Goal: Information Seeking & Learning: Learn about a topic

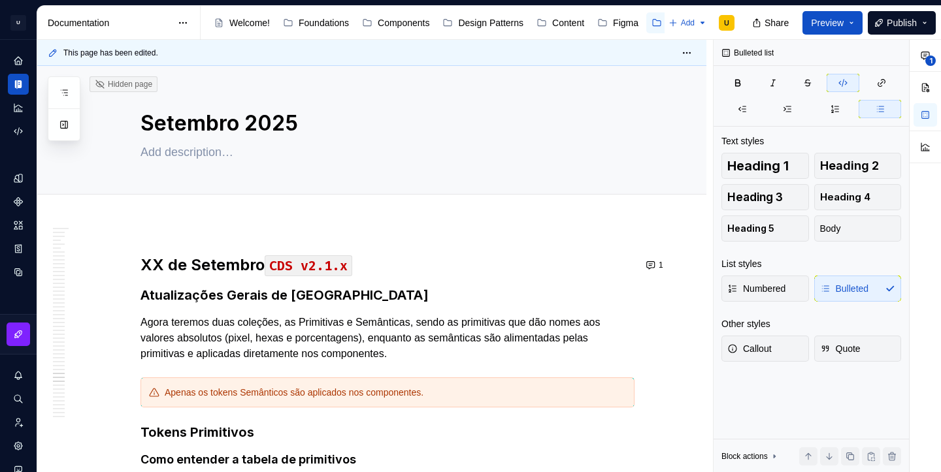
scroll to position [34316, 0]
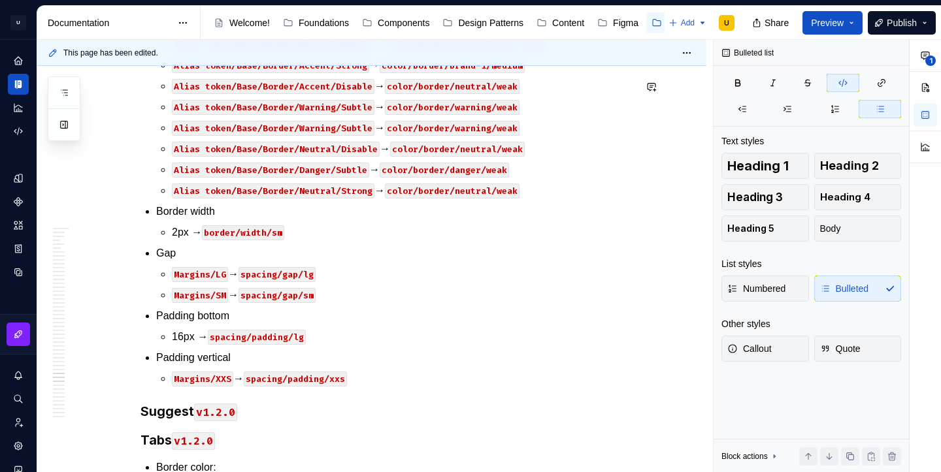
type textarea "*"
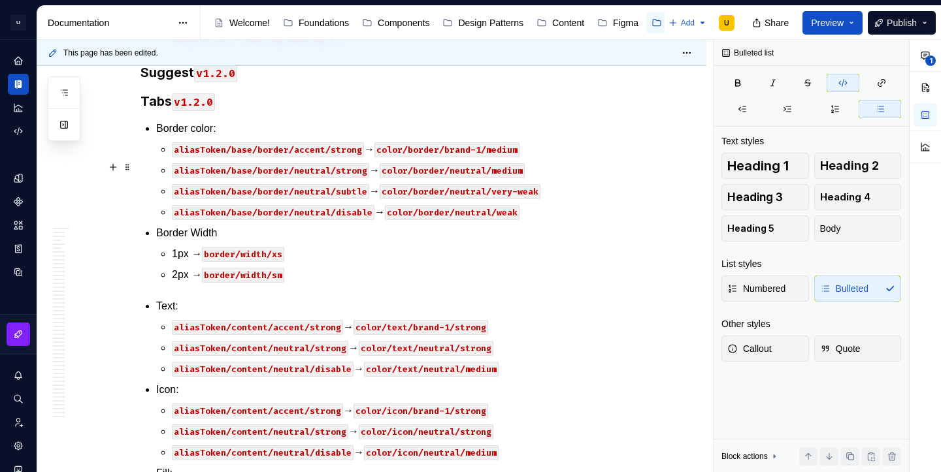
scroll to position [34660, 0]
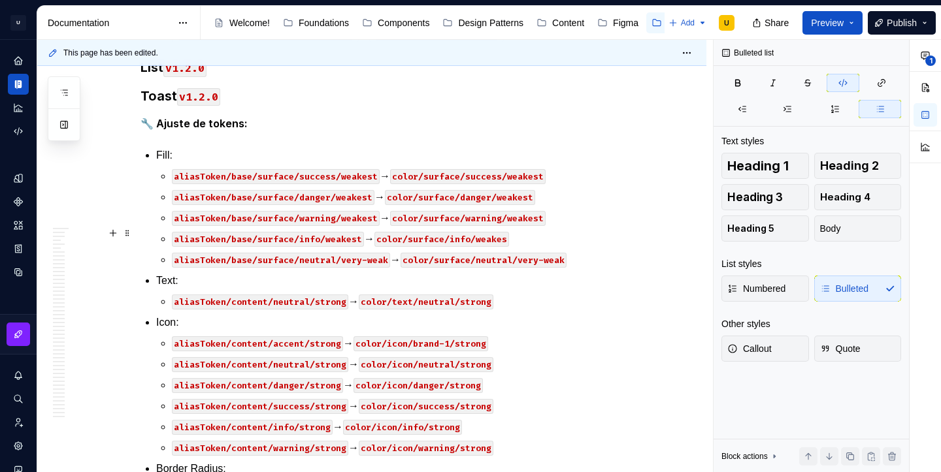
scroll to position [36022, 0]
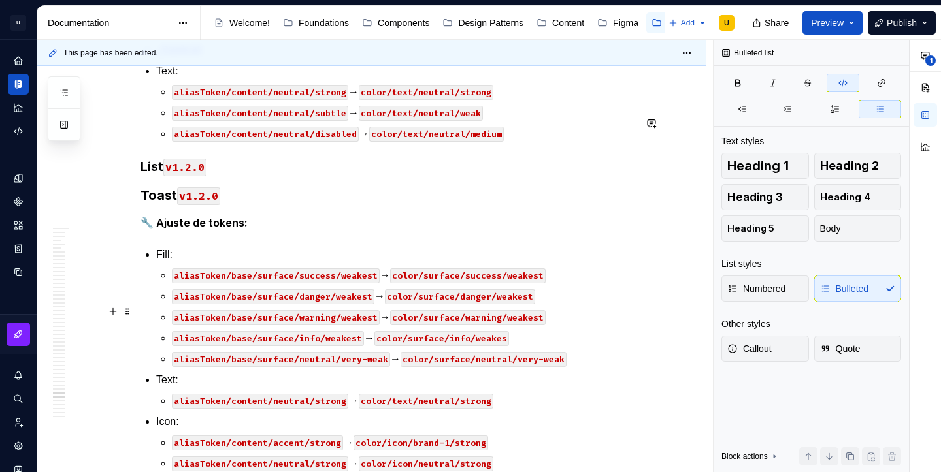
scroll to position [35962, 0]
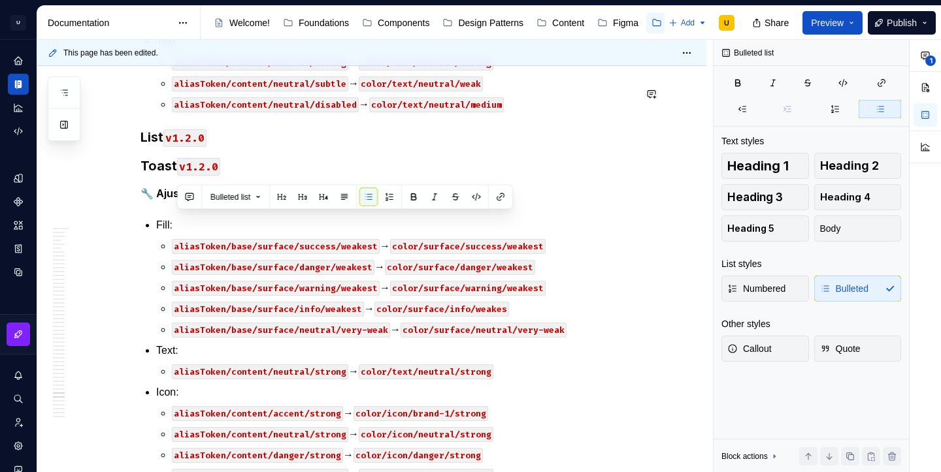
copy p "aliasToken/base/border/accent/strong → color/border/brand-1/medium"
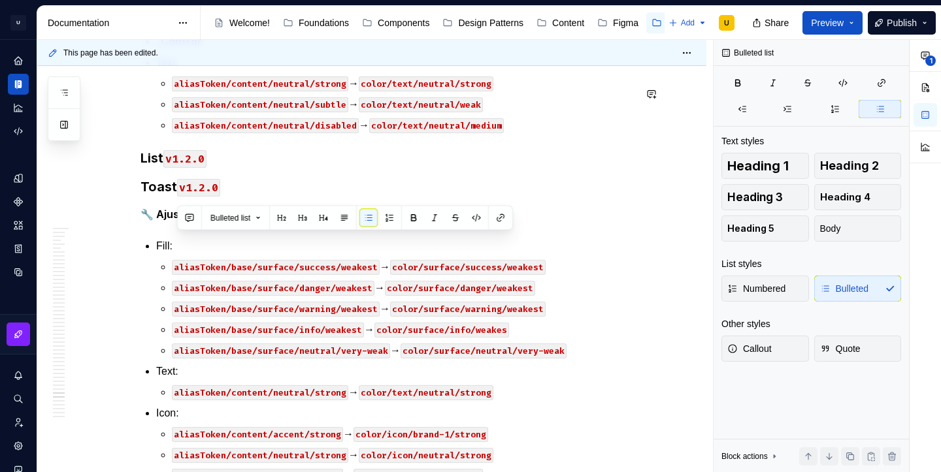
copy p "aliasToken/base/border/danger/strong → color/border/danger/medium"
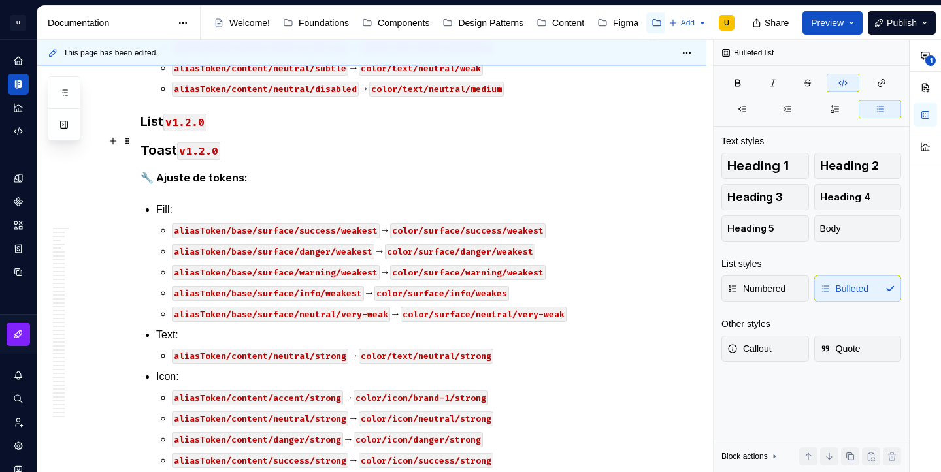
scroll to position [36026, 0]
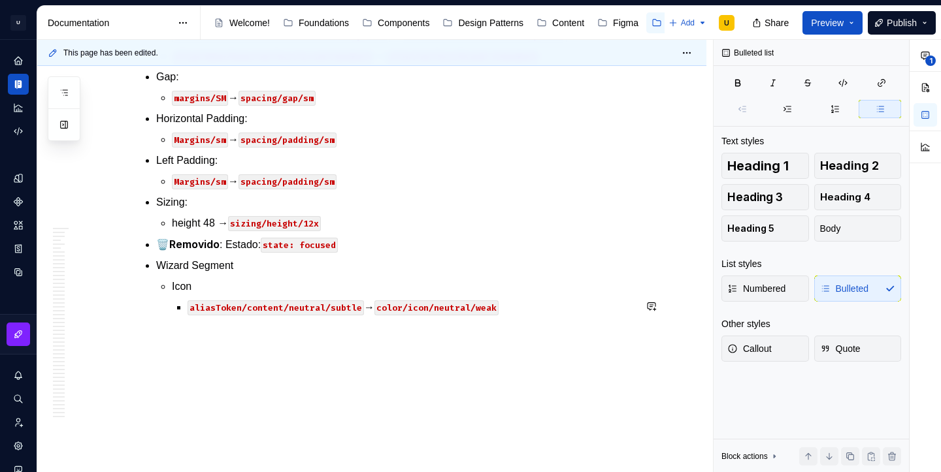
scroll to position [38339, 0]
click at [257, 248] on p "🗑️ Removido : Estado: state: focused" at bounding box center [395, 245] width 478 height 16
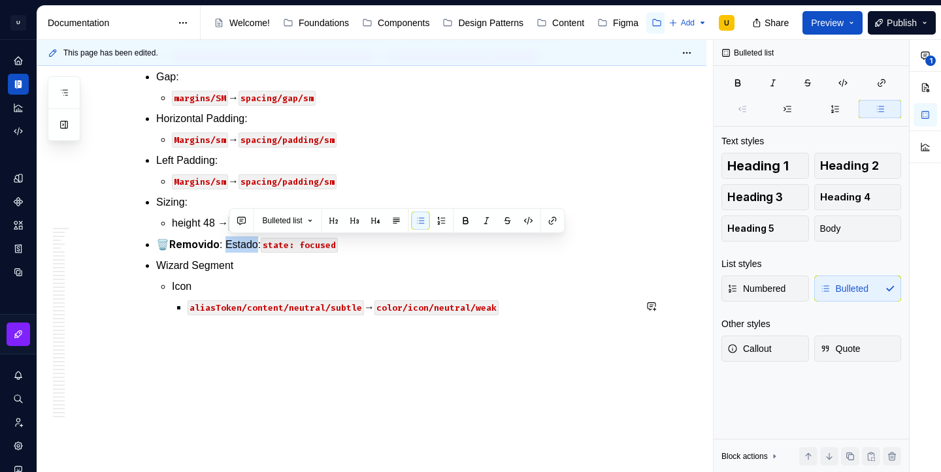
click at [257, 248] on p "🗑️ Removido : Estado: state: focused" at bounding box center [395, 245] width 478 height 16
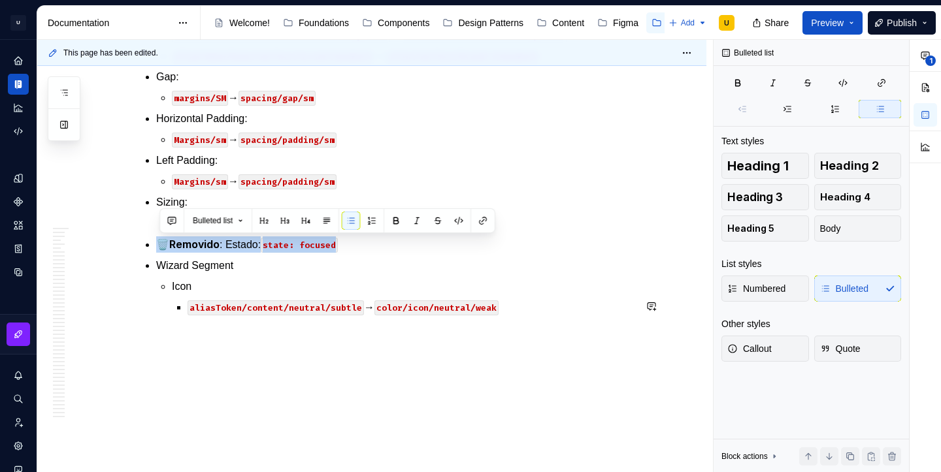
copy p "🗑️ Removido : Estado: state: focused"
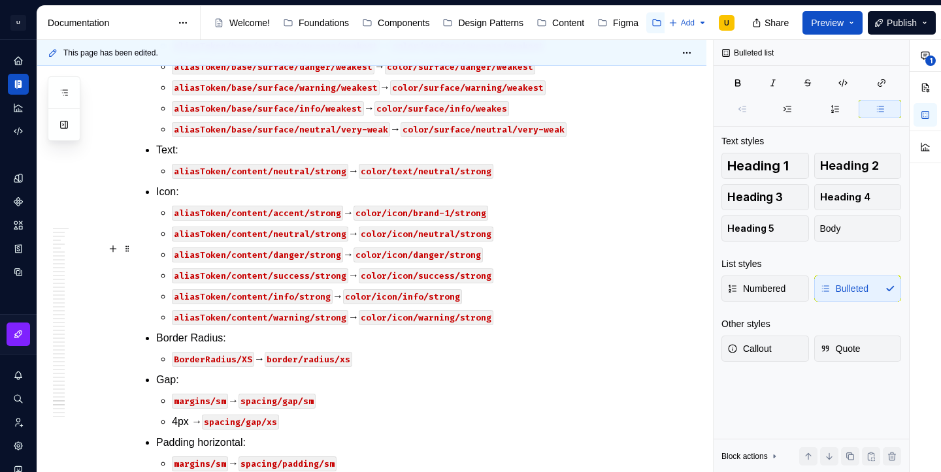
scroll to position [36213, 0]
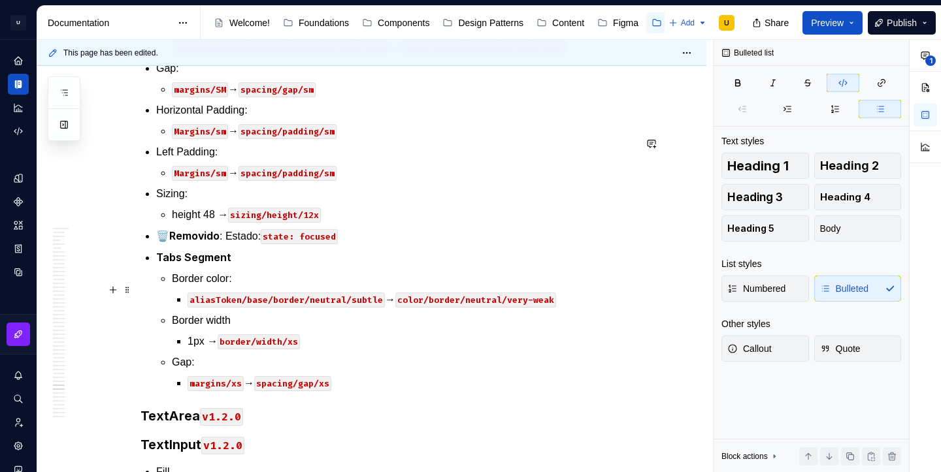
scroll to position [35128, 0]
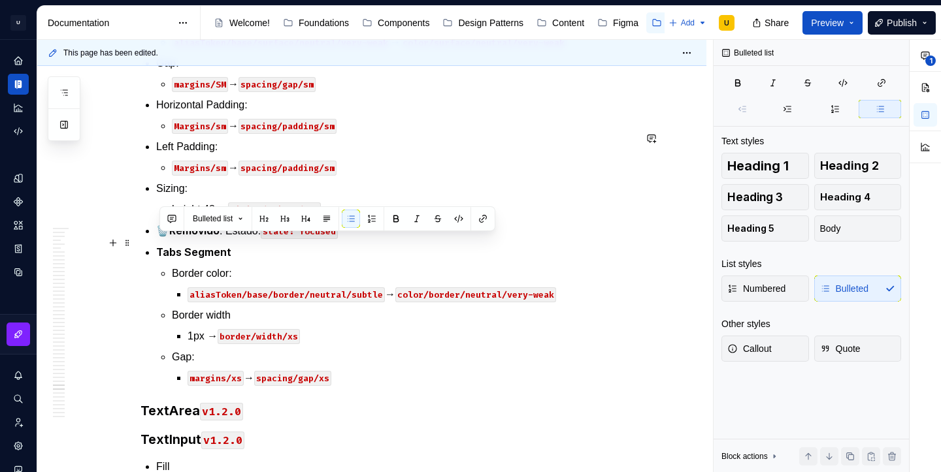
drag, startPoint x: 299, startPoint y: 264, endPoint x: 141, endPoint y: 245, distance: 158.6
copy li "Border Width 1px → border/width/xs"
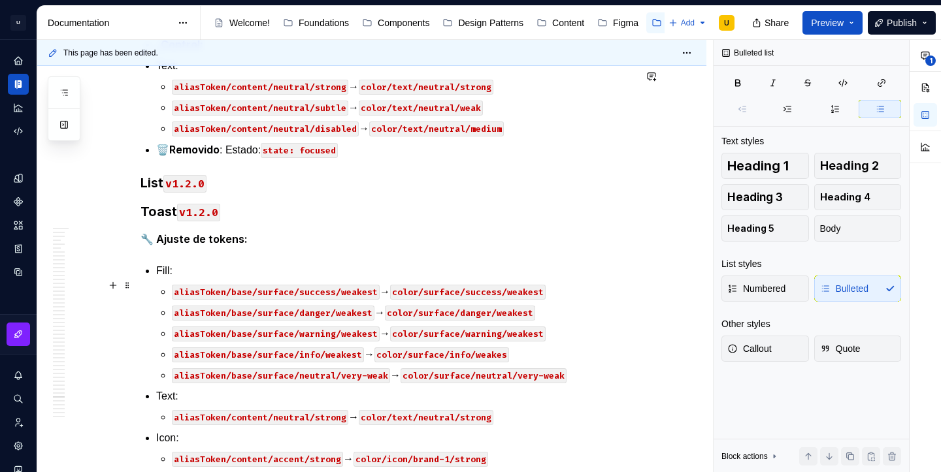
scroll to position [35984, 0]
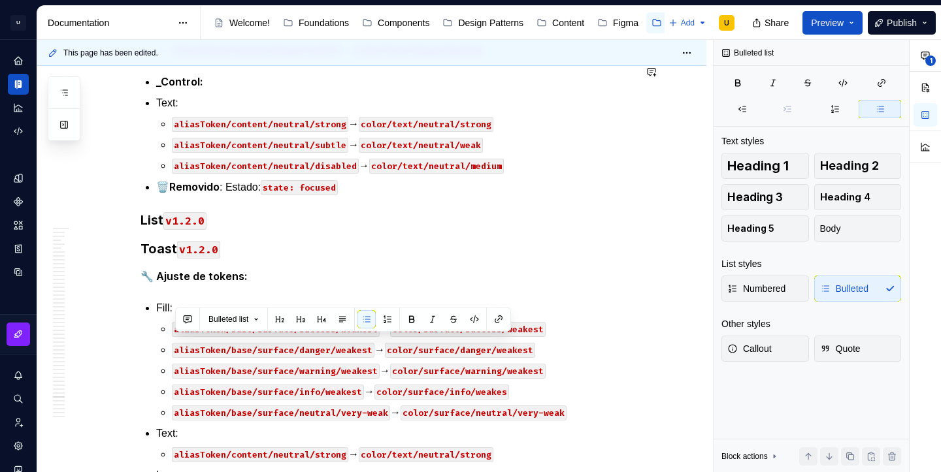
copy p "1px → border/width/xs"
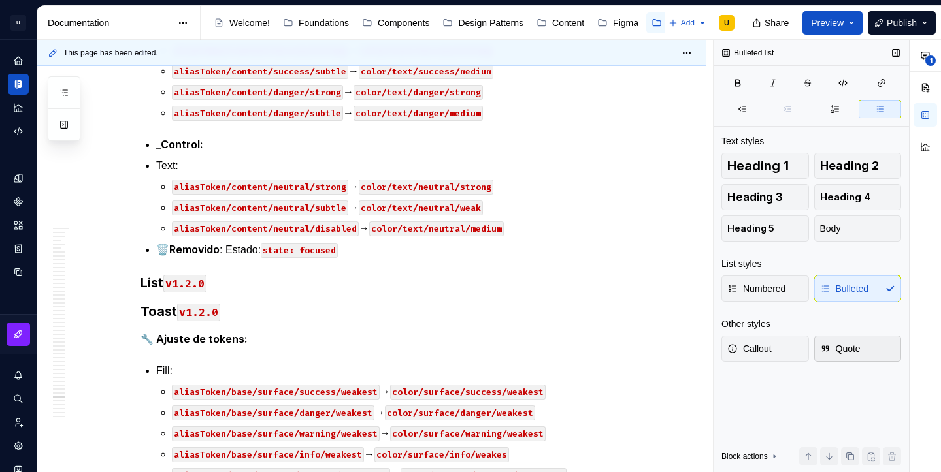
scroll to position [35989, 0]
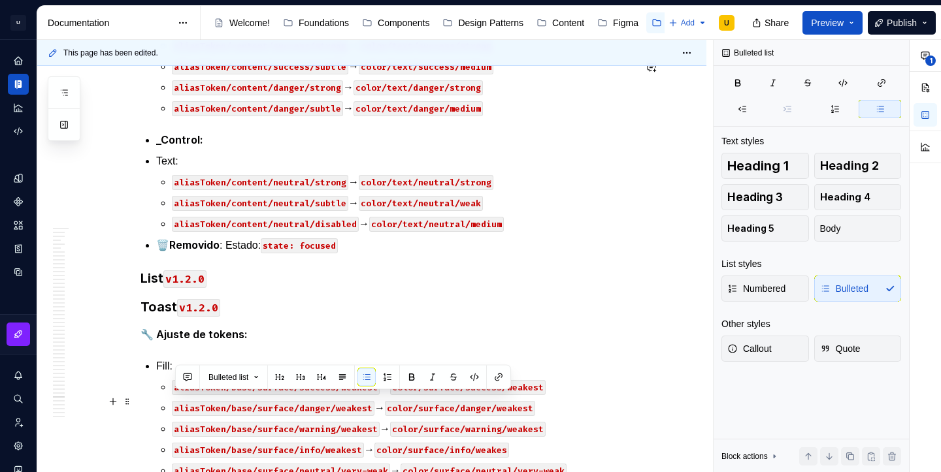
drag, startPoint x: 259, startPoint y: 402, endPoint x: 176, endPoint y: 401, distance: 83.7
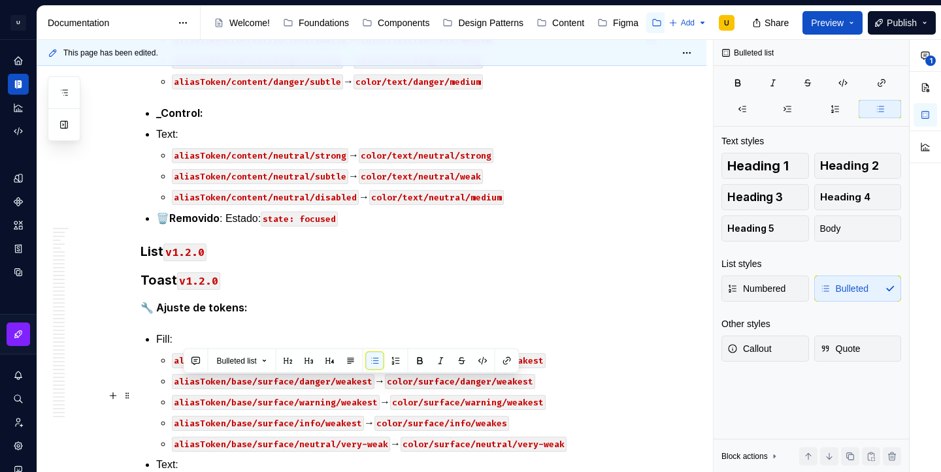
scroll to position [36020, 0]
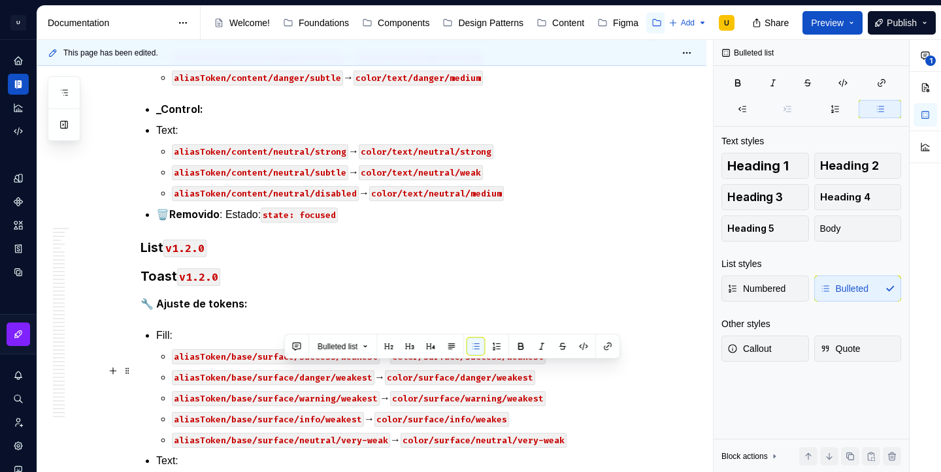
drag, startPoint x: 369, startPoint y: 405, endPoint x: 281, endPoint y: 376, distance: 92.8
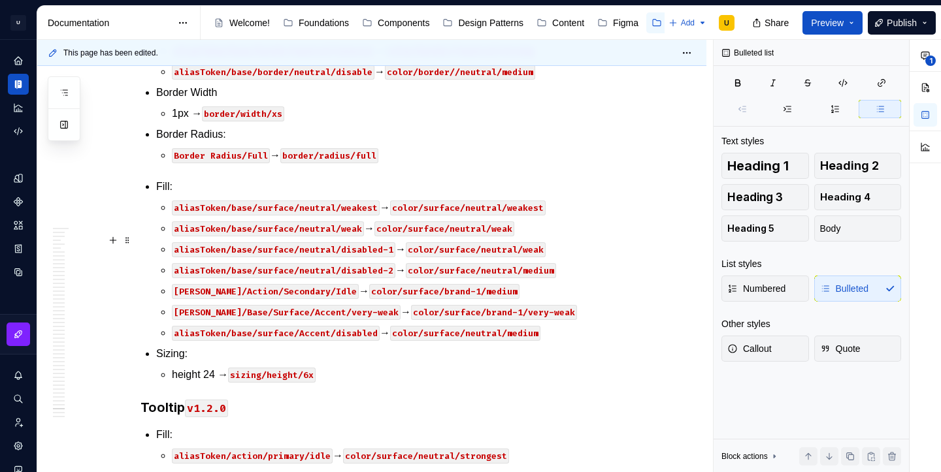
scroll to position [37000, 0]
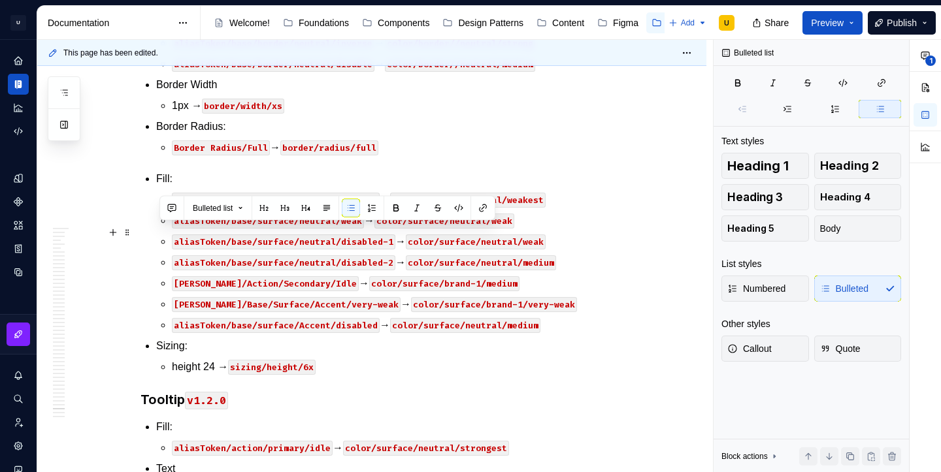
drag, startPoint x: 352, startPoint y: 296, endPoint x: 148, endPoint y: 239, distance: 212.5
copy ul "Padding horizontal: margins/sm → spacing/padding/sm Padding vertical: margins/s…"
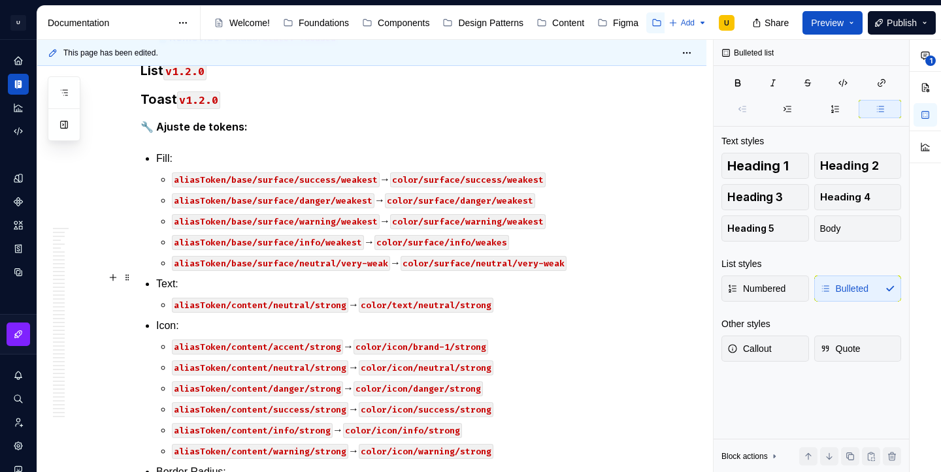
scroll to position [36194, 0]
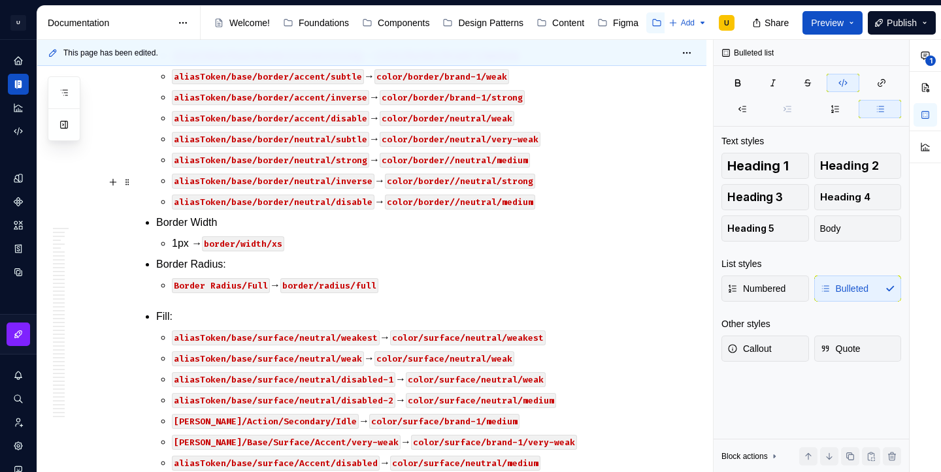
scroll to position [36971, 0]
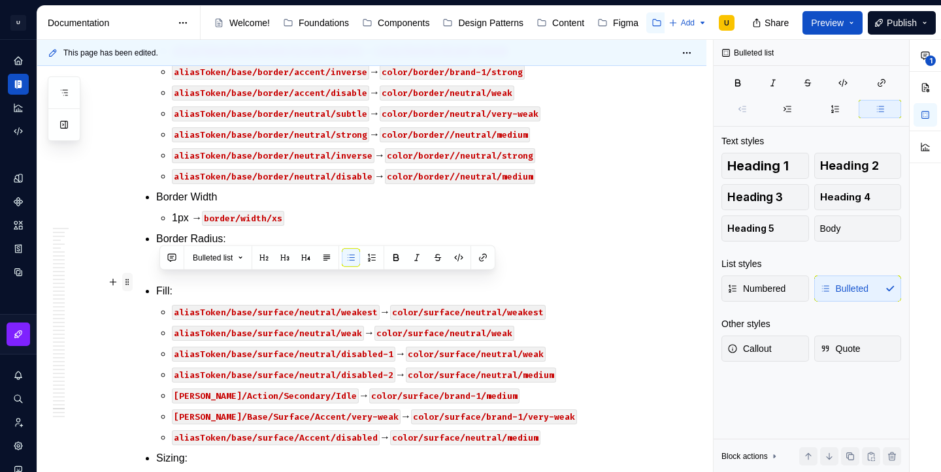
drag, startPoint x: 326, startPoint y: 305, endPoint x: 128, endPoint y: 288, distance: 198.7
copy li "Gap: margins/sm → spacing/gap/sm"
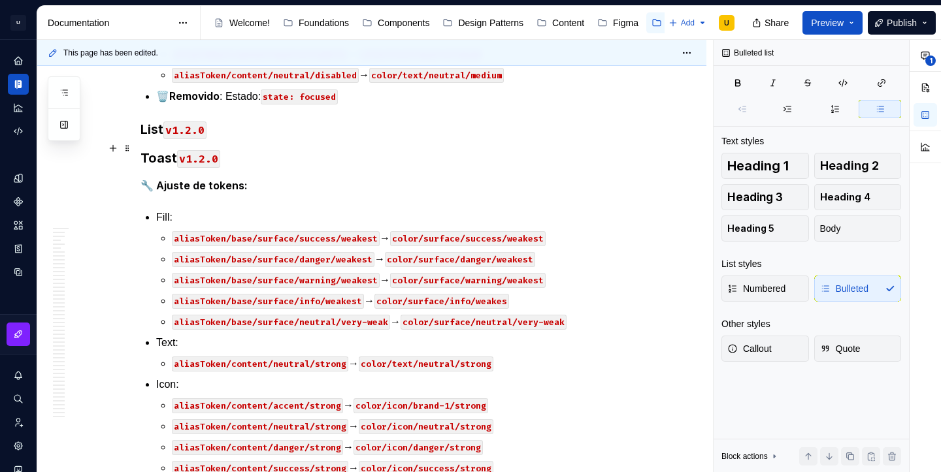
scroll to position [36221, 0]
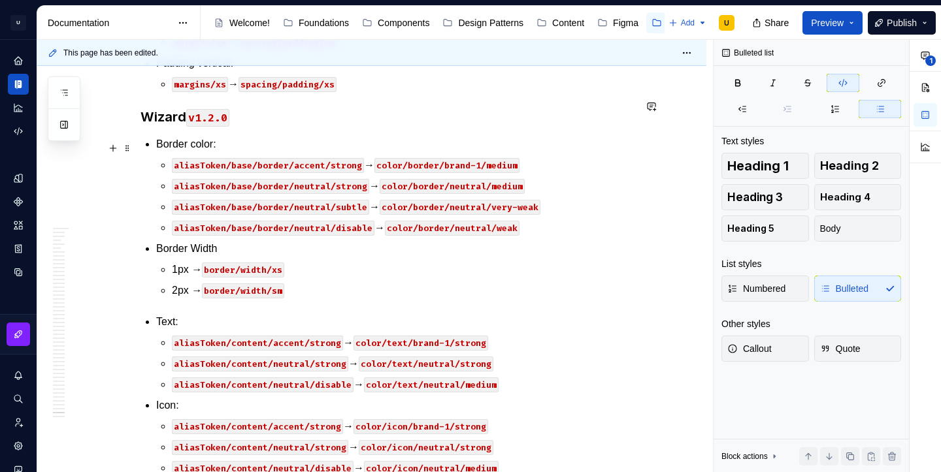
scroll to position [37682, 0]
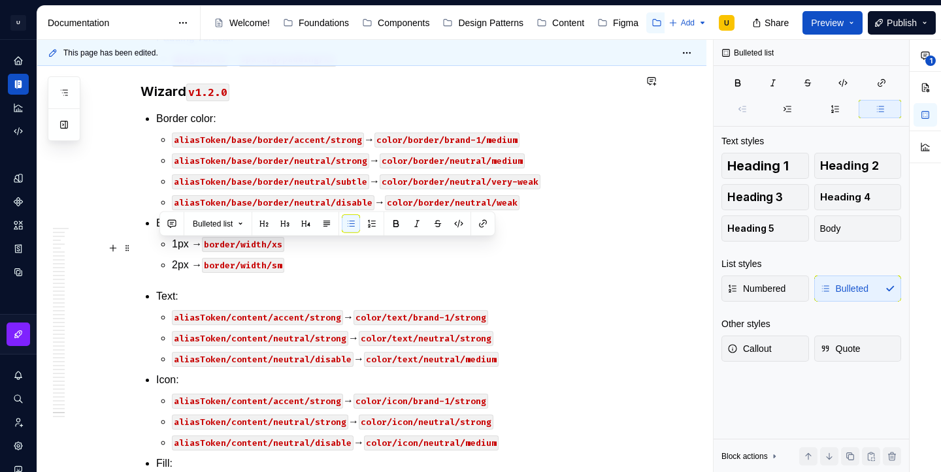
drag, startPoint x: 340, startPoint y: 275, endPoint x: 139, endPoint y: 254, distance: 202.4
copy li "Sizing: height 24 → sizing/height/6x"
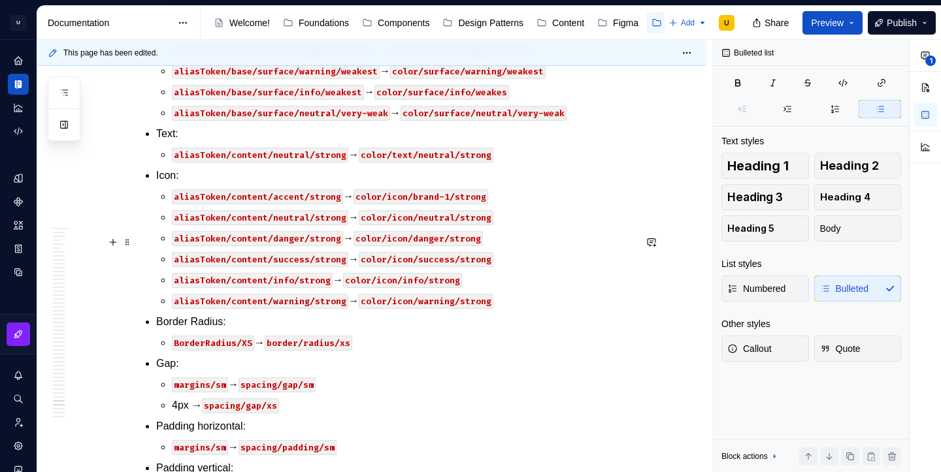
scroll to position [36426, 0]
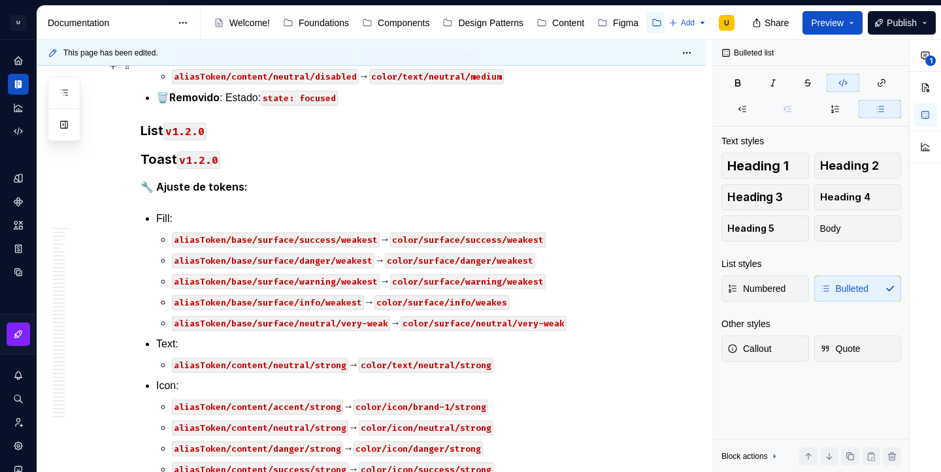
scroll to position [36303, 0]
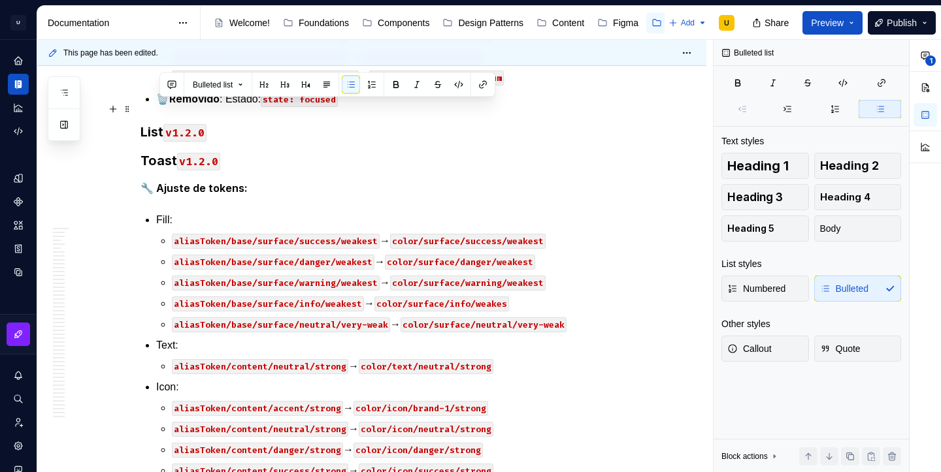
drag, startPoint x: 335, startPoint y: 131, endPoint x: 151, endPoint y: 113, distance: 185.2
copy li "Gap: margins/sm → spacing/gap/sm"
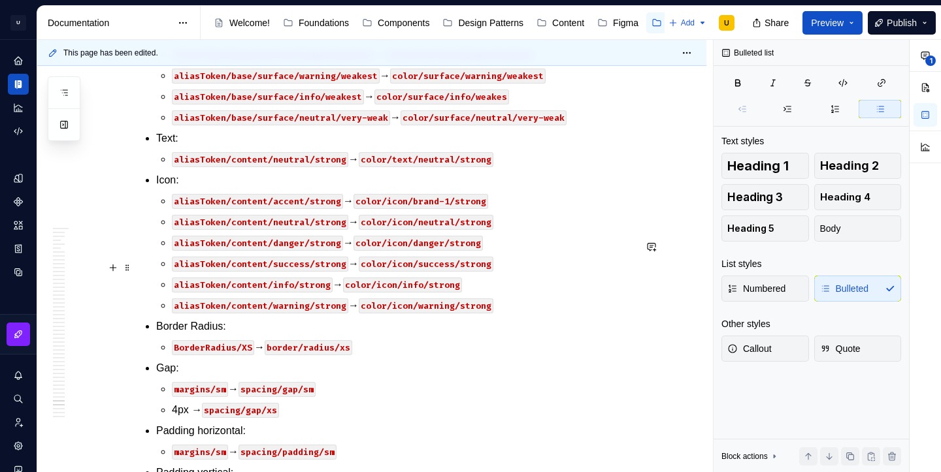
scroll to position [36530, 0]
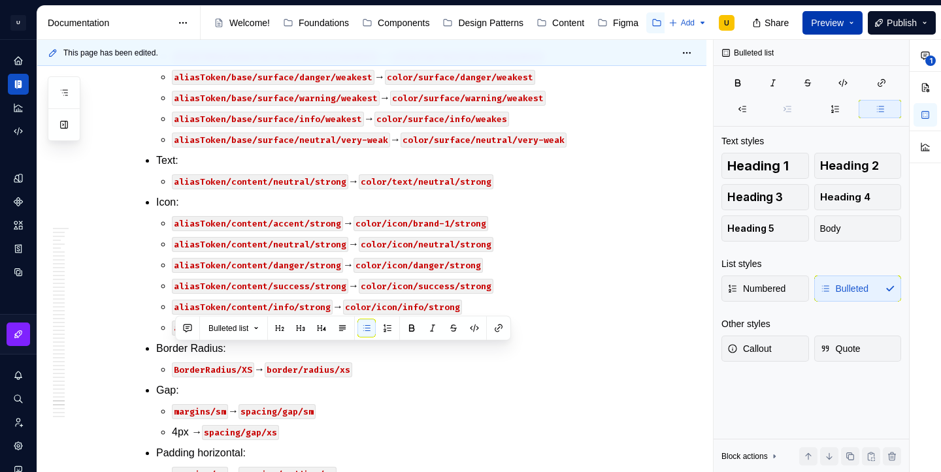
click at [837, 20] on span "Preview" at bounding box center [827, 22] width 33 height 13
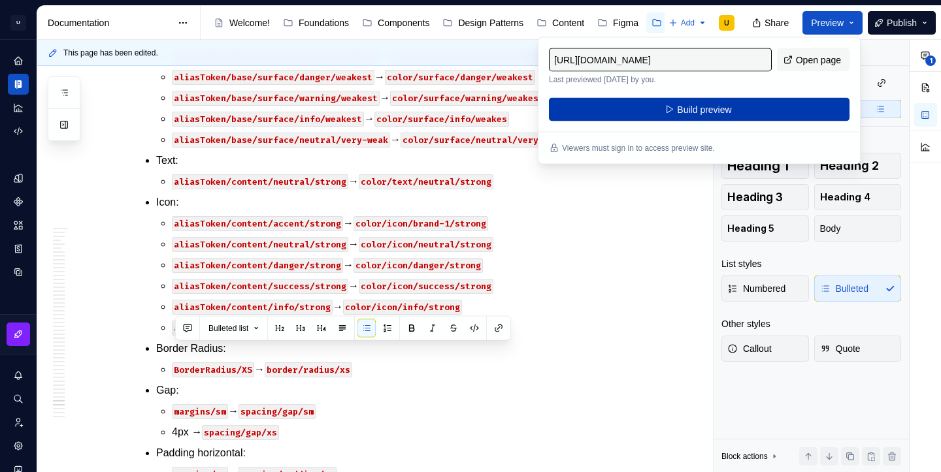
click at [756, 115] on button "Build preview" at bounding box center [699, 110] width 301 height 24
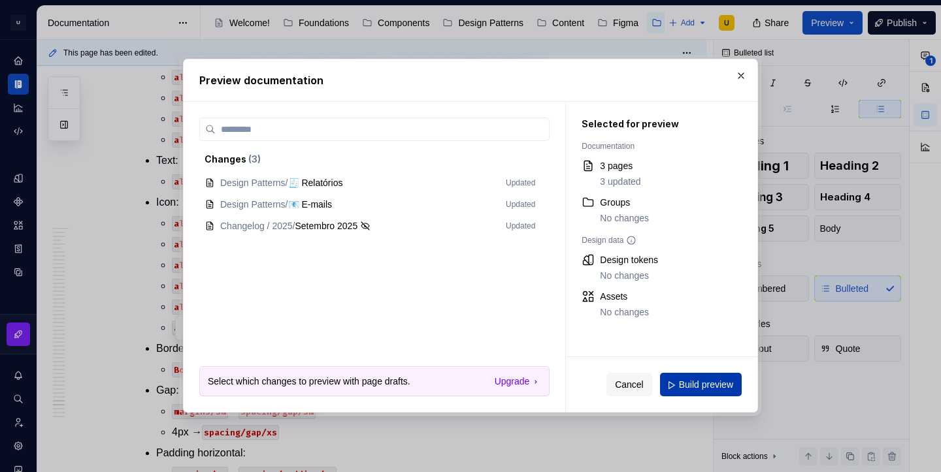
click at [696, 384] on span "Build preview" at bounding box center [706, 385] width 54 height 13
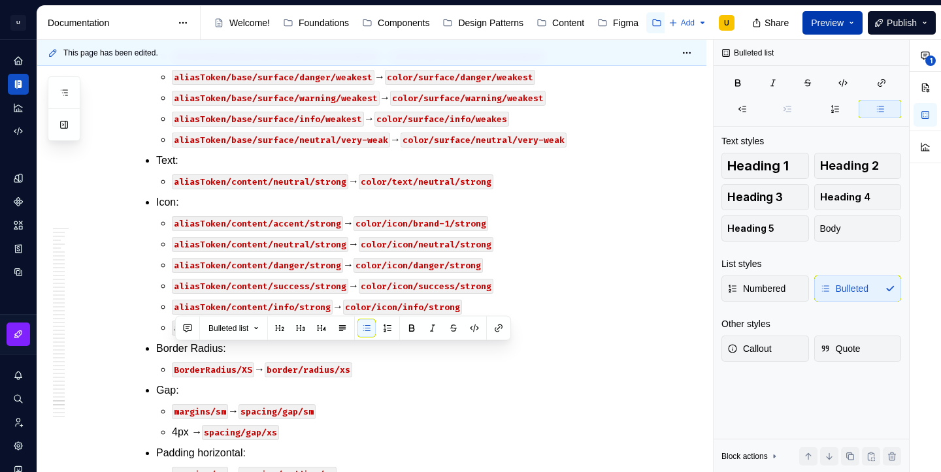
click at [852, 25] on button "Preview" at bounding box center [833, 23] width 60 height 24
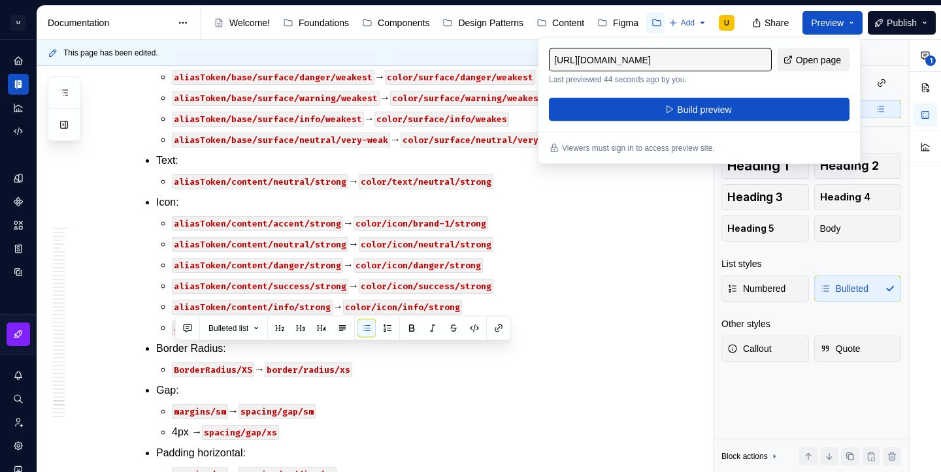
click at [827, 64] on span "Open page" at bounding box center [818, 60] width 45 height 13
type textarea "*"
